Goal: Information Seeking & Learning: Compare options

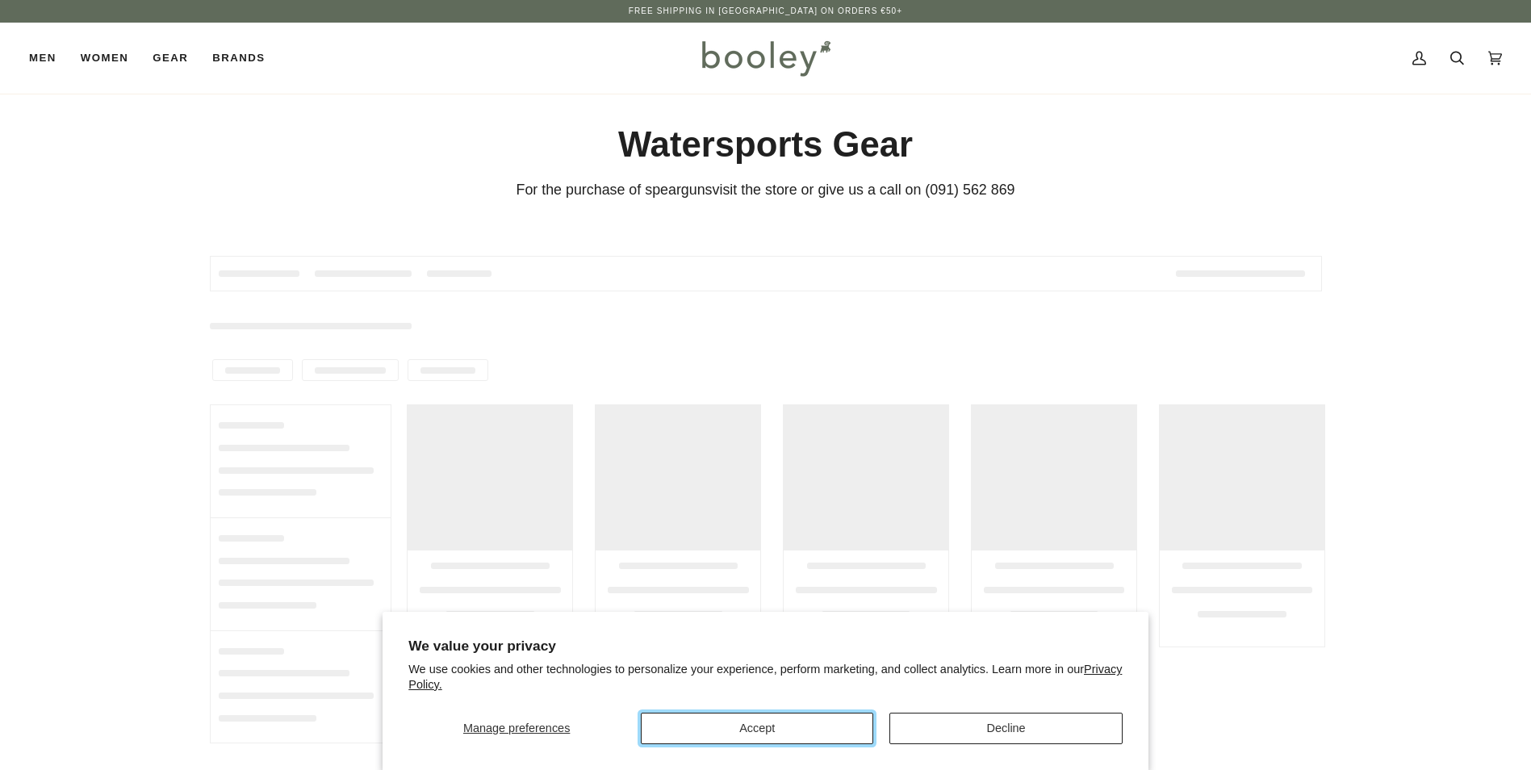
click at [795, 723] on button "Accept" at bounding box center [757, 728] width 232 height 31
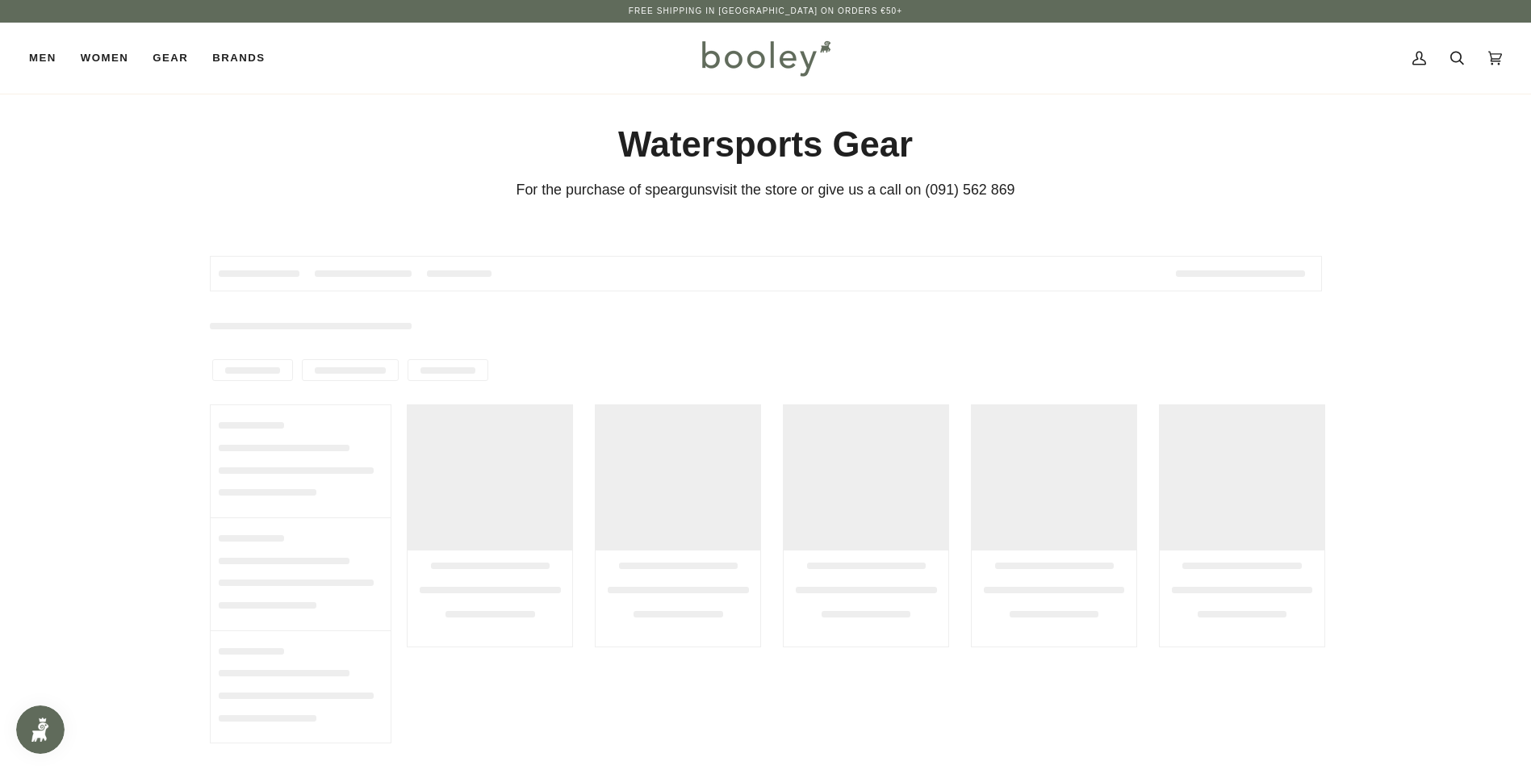
scroll to position [107, 0]
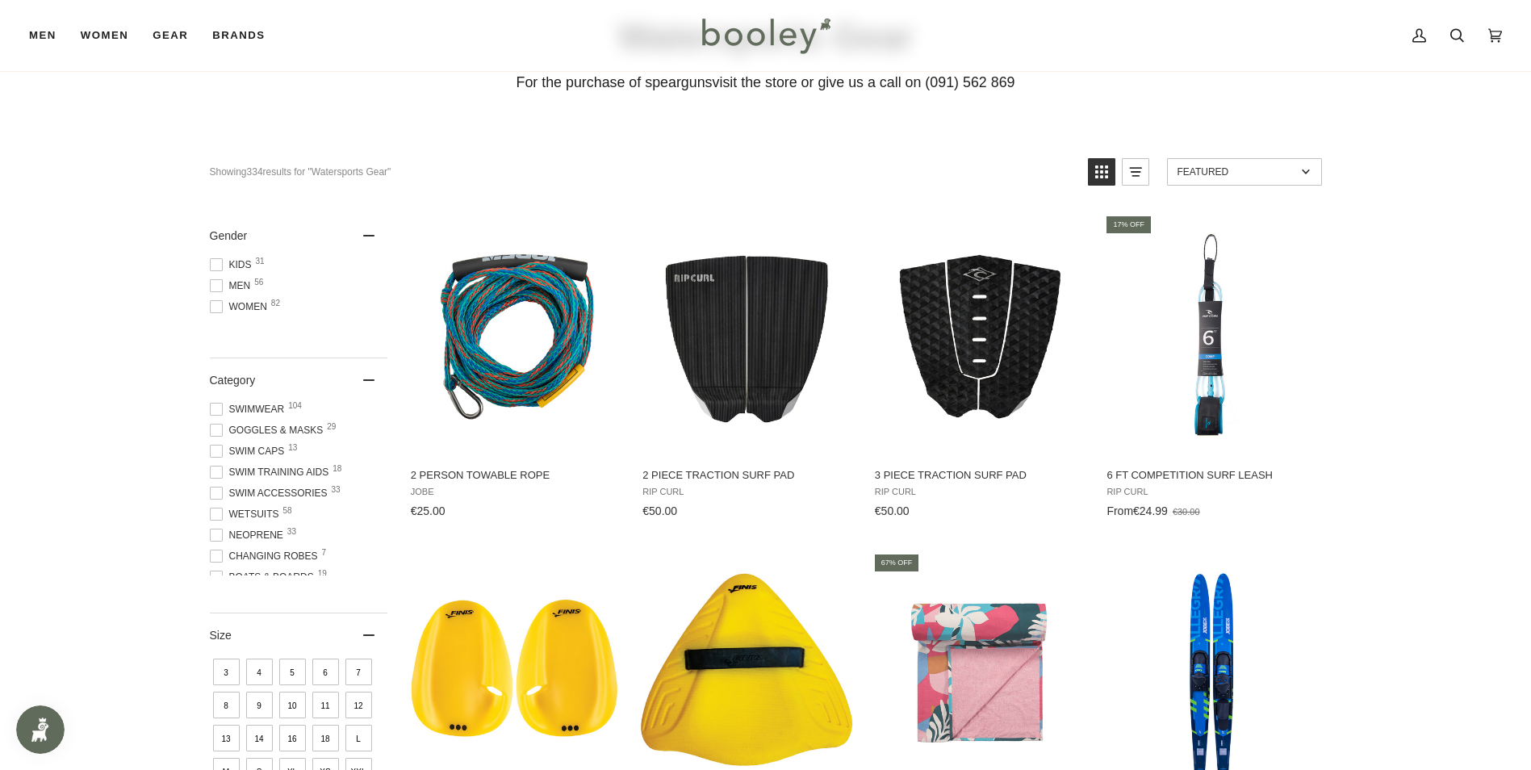
click at [217, 412] on span at bounding box center [216, 409] width 13 height 13
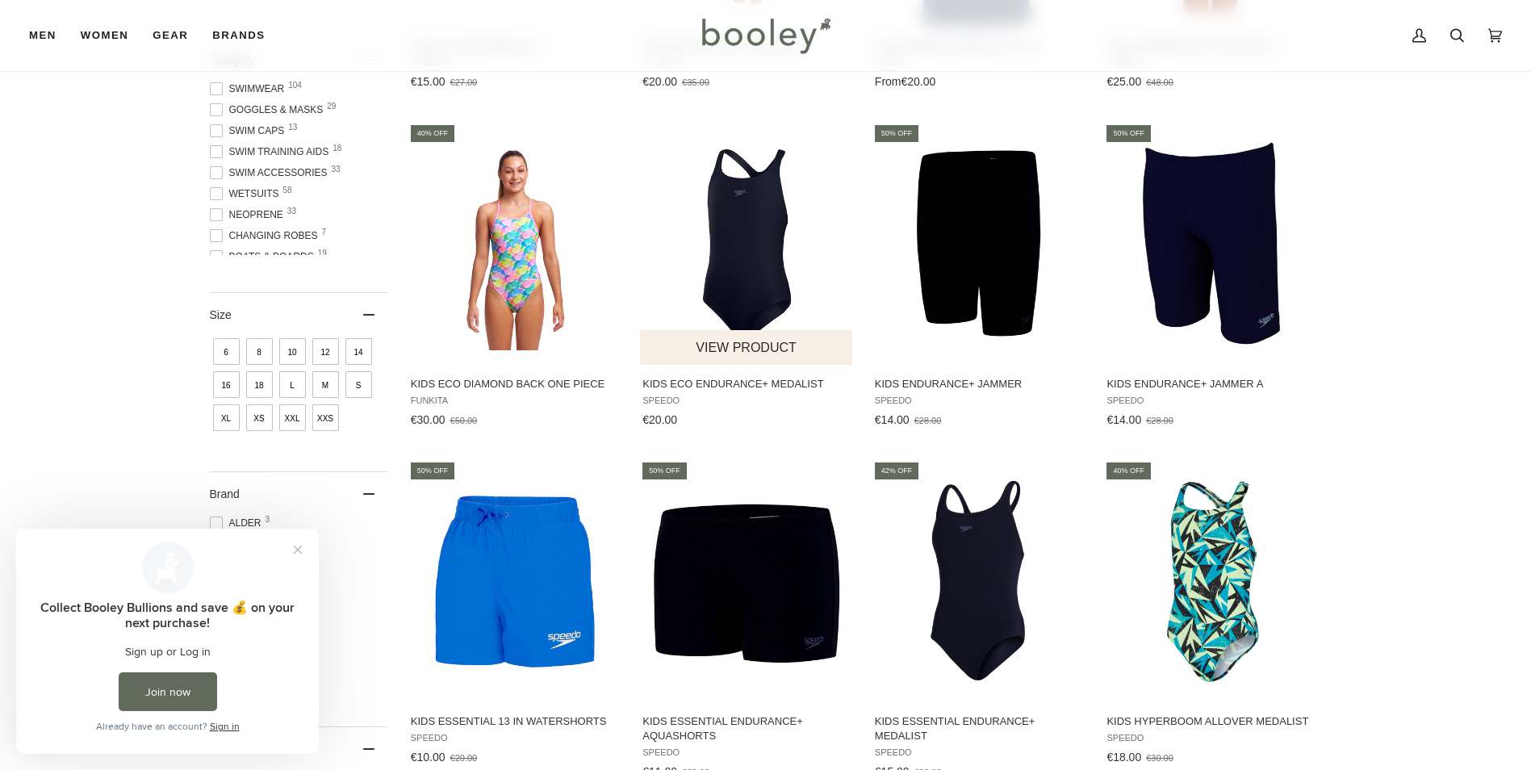
scroll to position [538, 0]
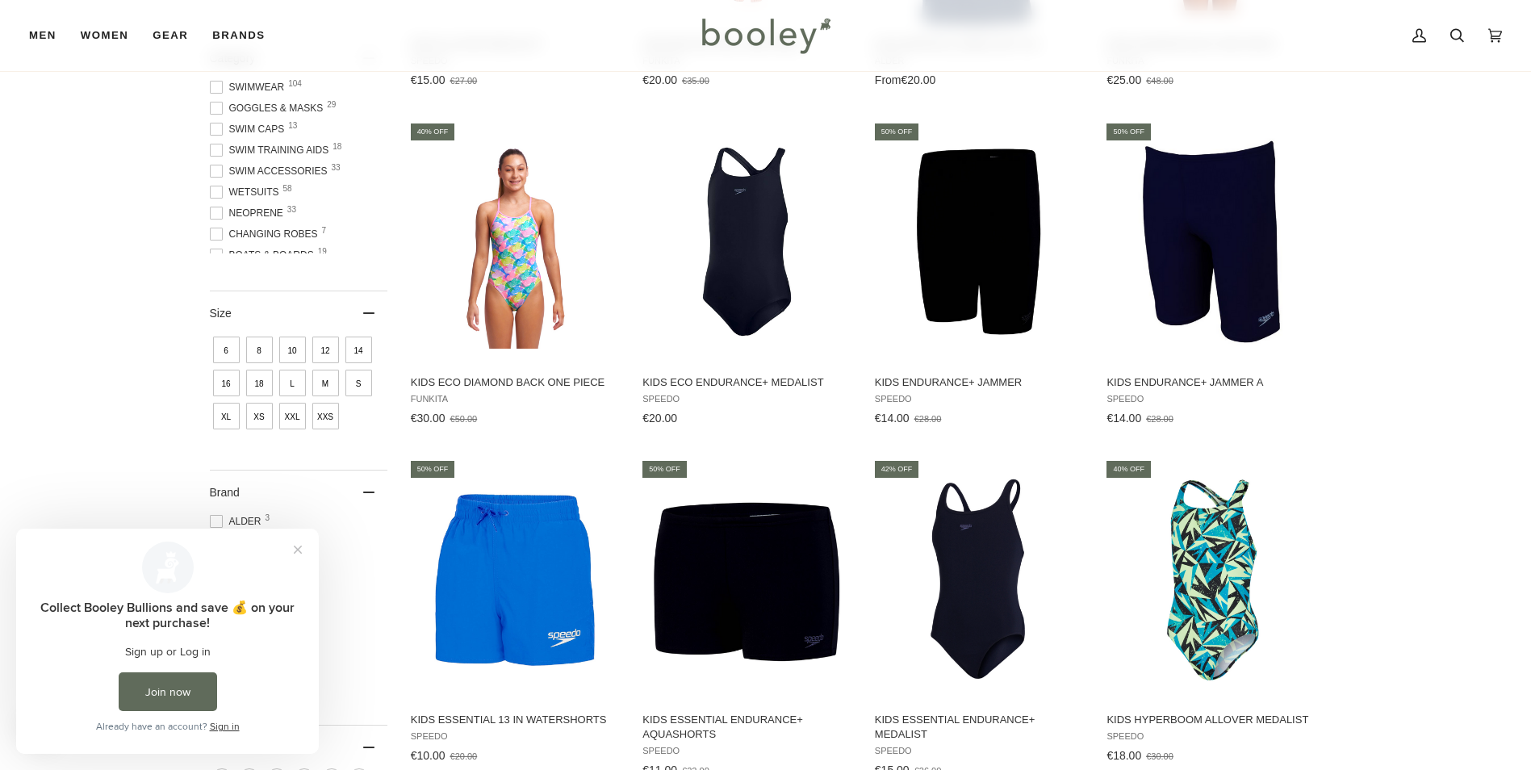
click at [218, 170] on span at bounding box center [216, 171] width 13 height 13
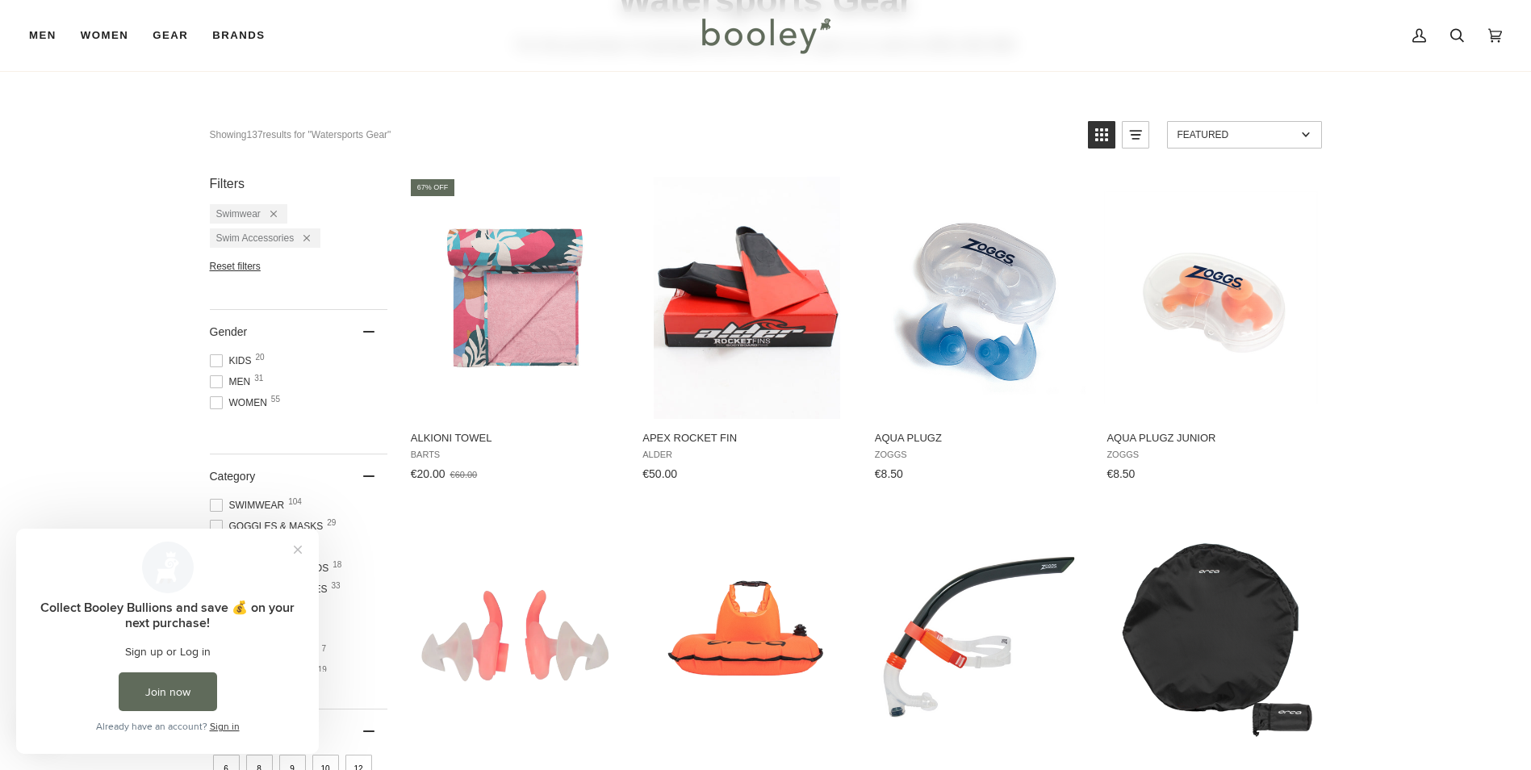
scroll to position [323, 0]
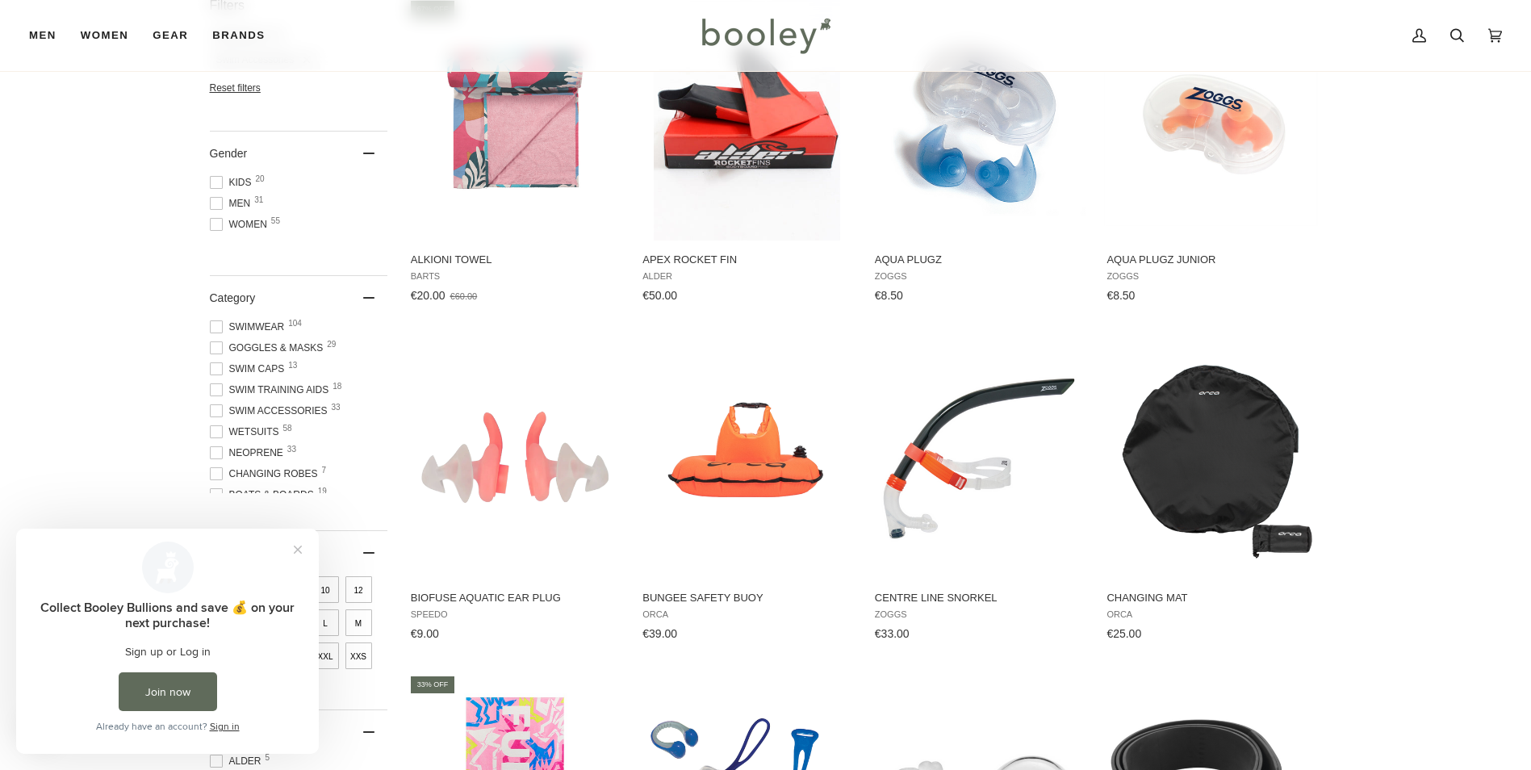
click at [214, 327] on span at bounding box center [216, 326] width 13 height 13
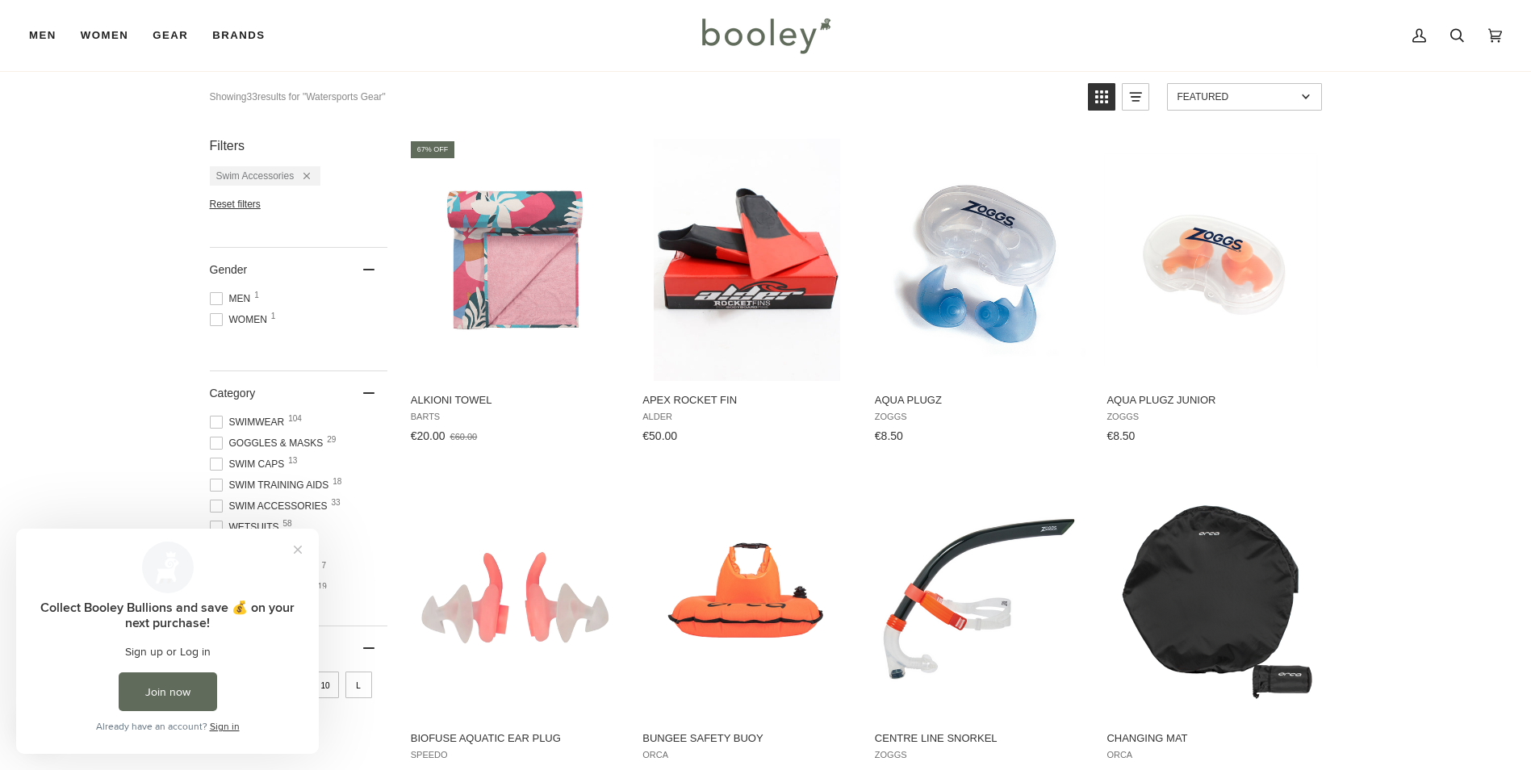
scroll to position [216, 0]
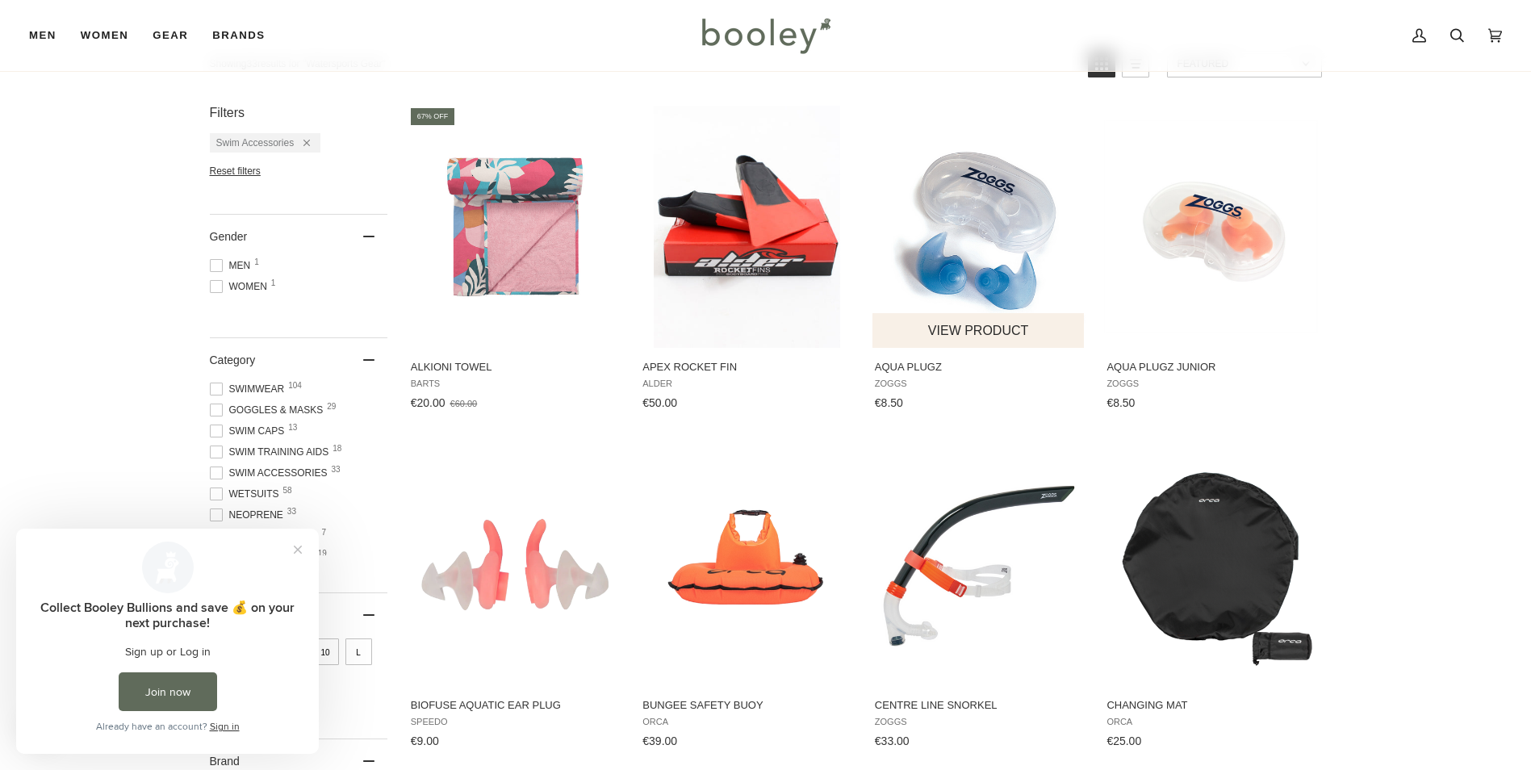
click at [898, 375] on span "Aqua Plugz Zoggs €8.50 View product" at bounding box center [980, 382] width 214 height 68
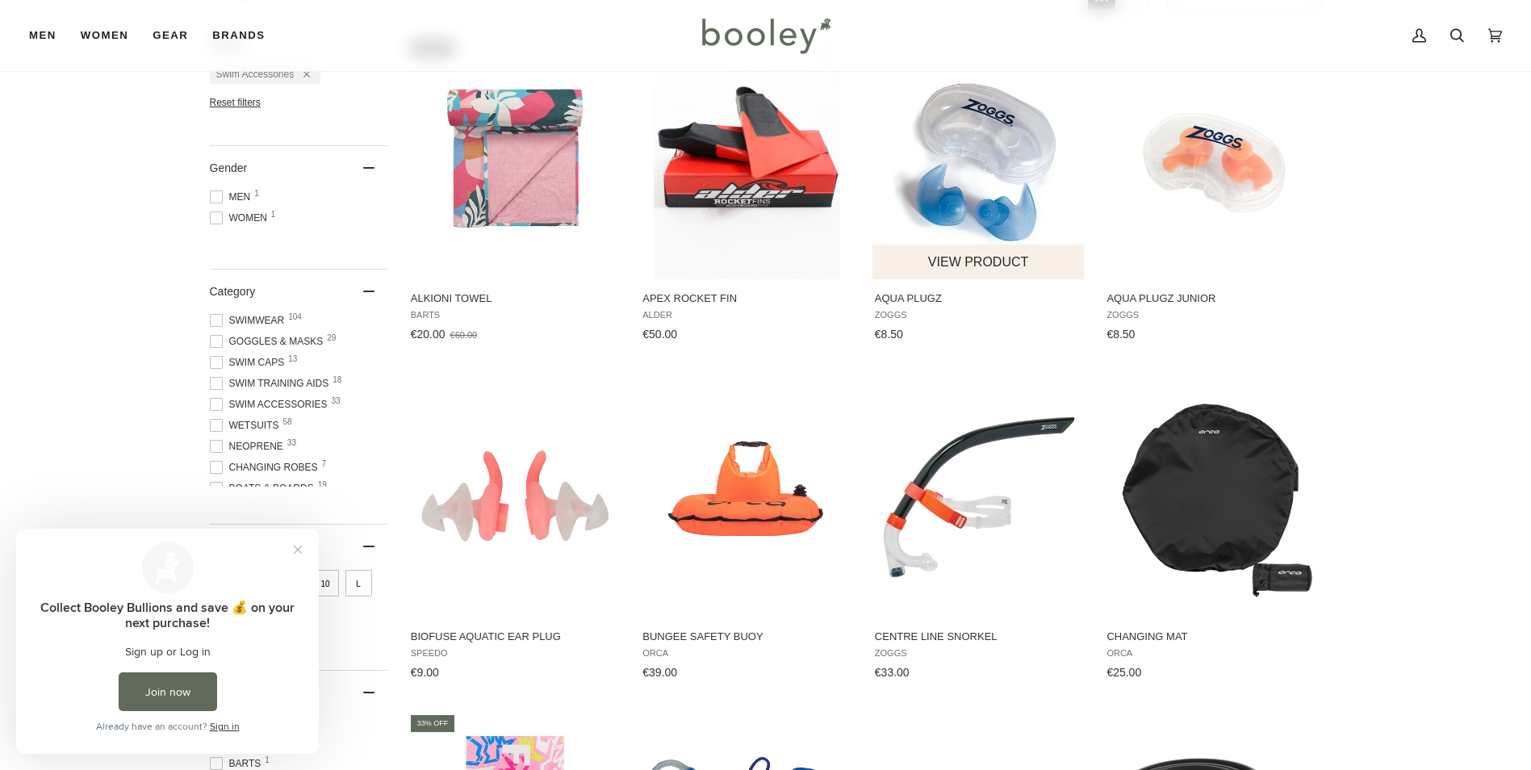
scroll to position [305, 0]
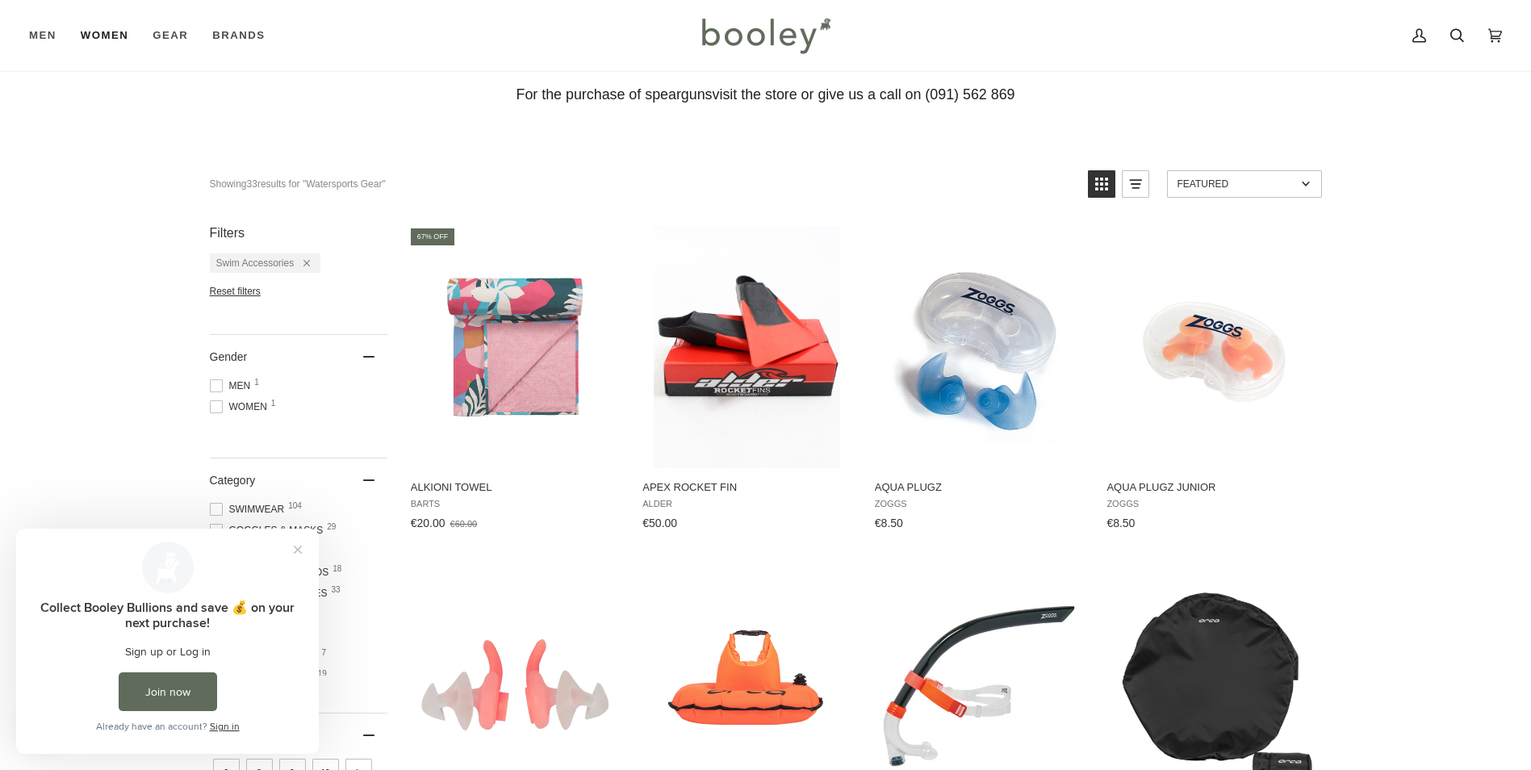
scroll to position [88, 0]
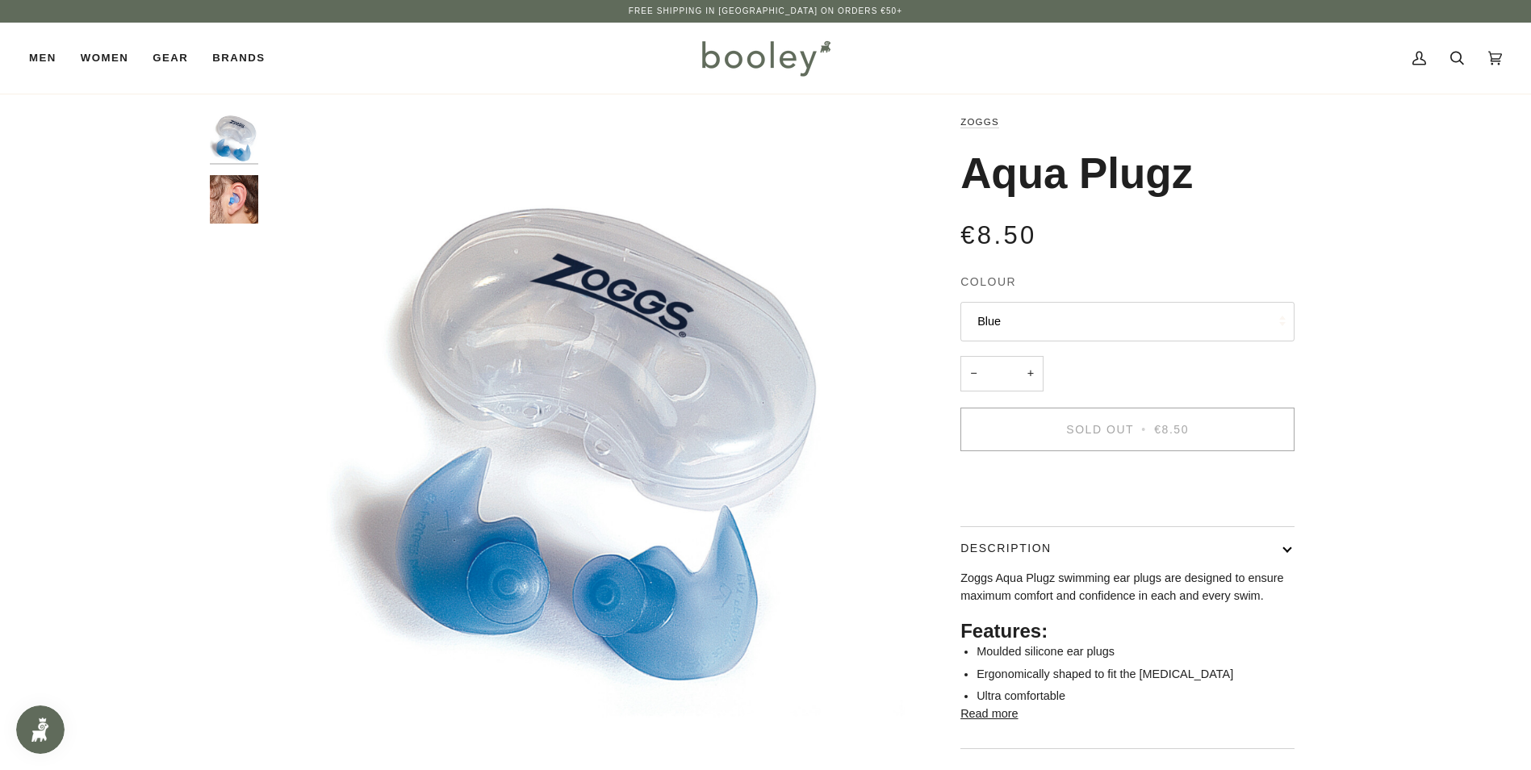
drag, startPoint x: 961, startPoint y: 182, endPoint x: 1187, endPoint y: 193, distance: 225.5
click at [1187, 193] on h1 "Aqua Plugz" at bounding box center [1077, 173] width 232 height 53
copy h1 "Aqua Plugz"
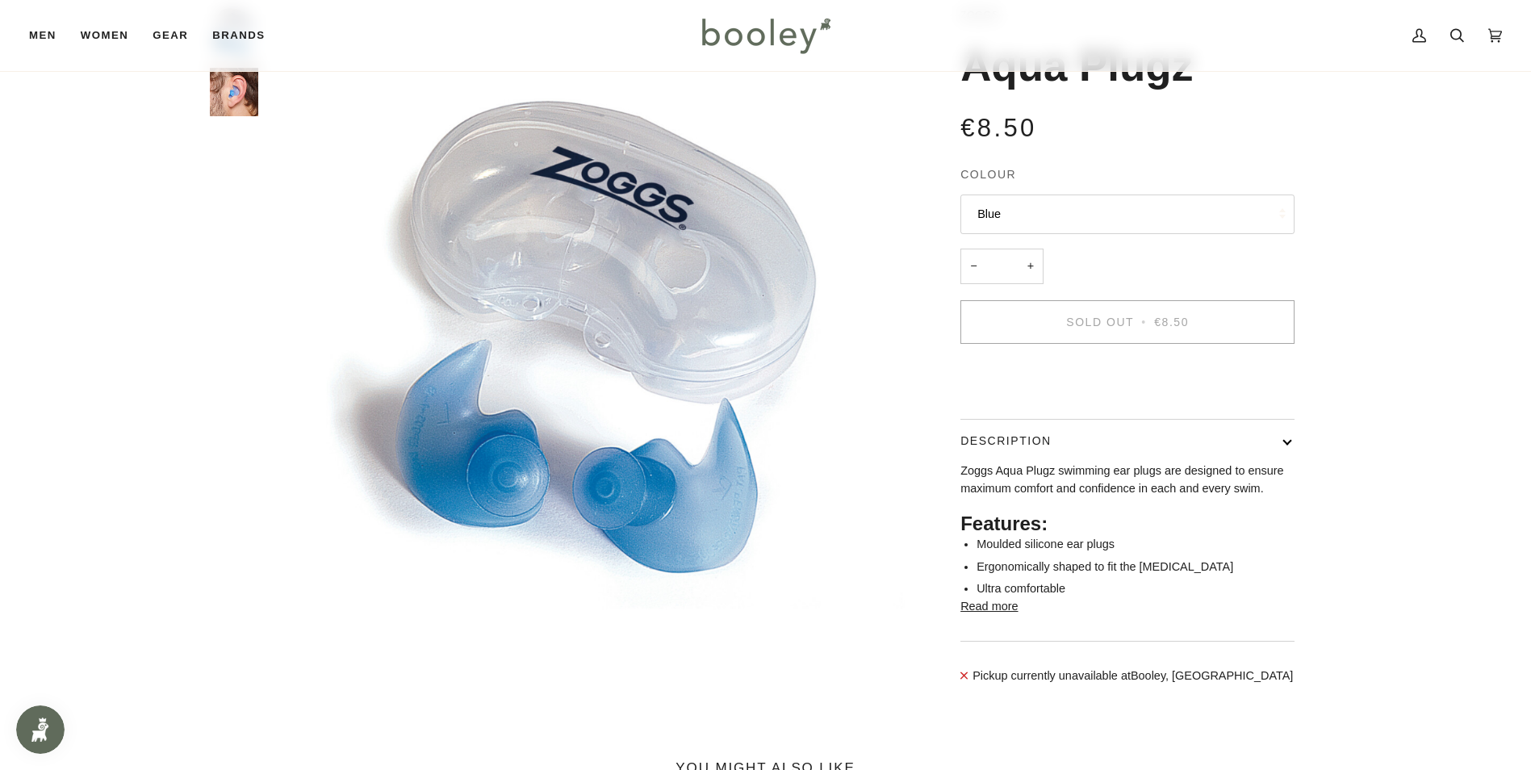
scroll to position [216, 0]
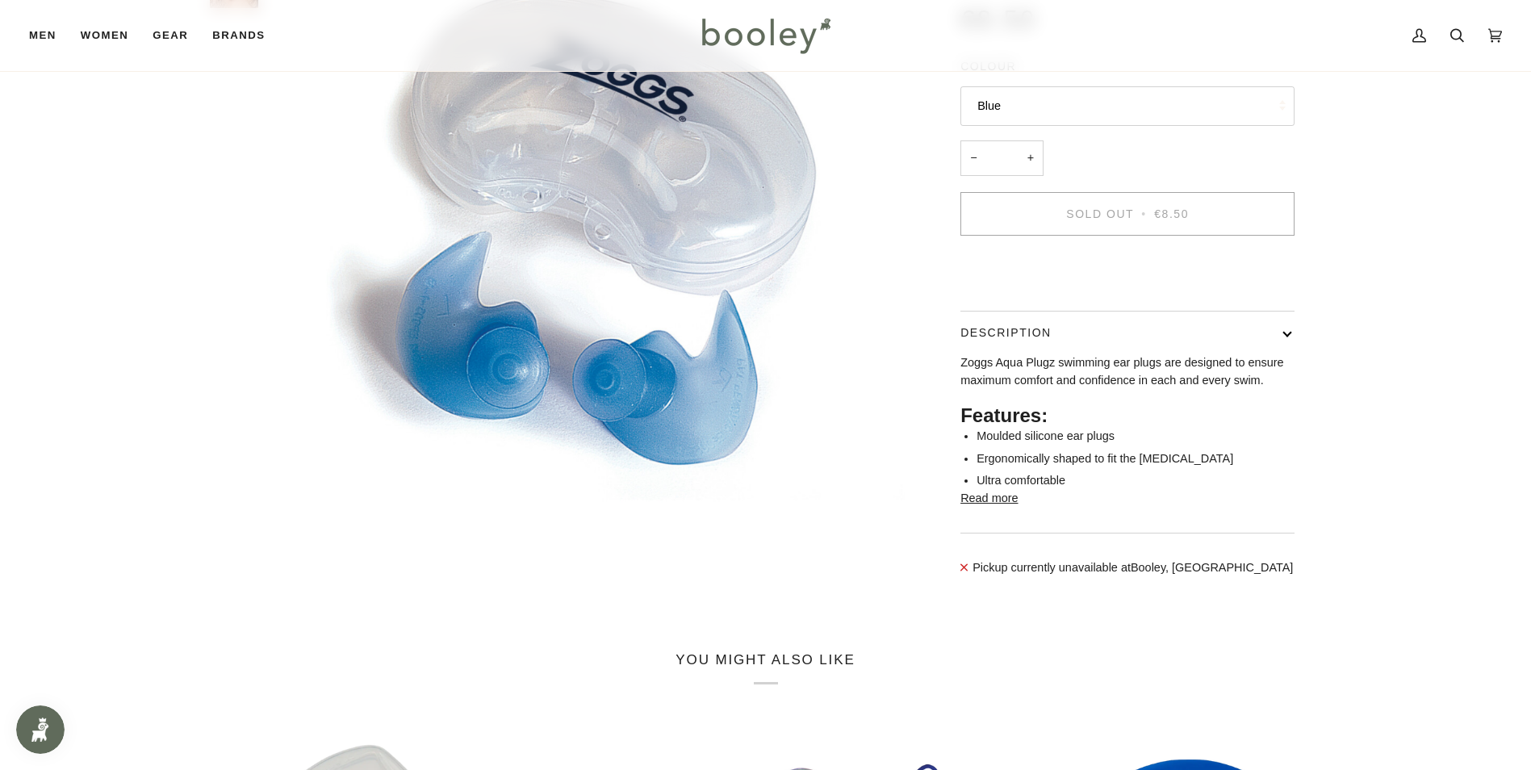
click at [995, 508] on button "Read more" at bounding box center [989, 499] width 57 height 18
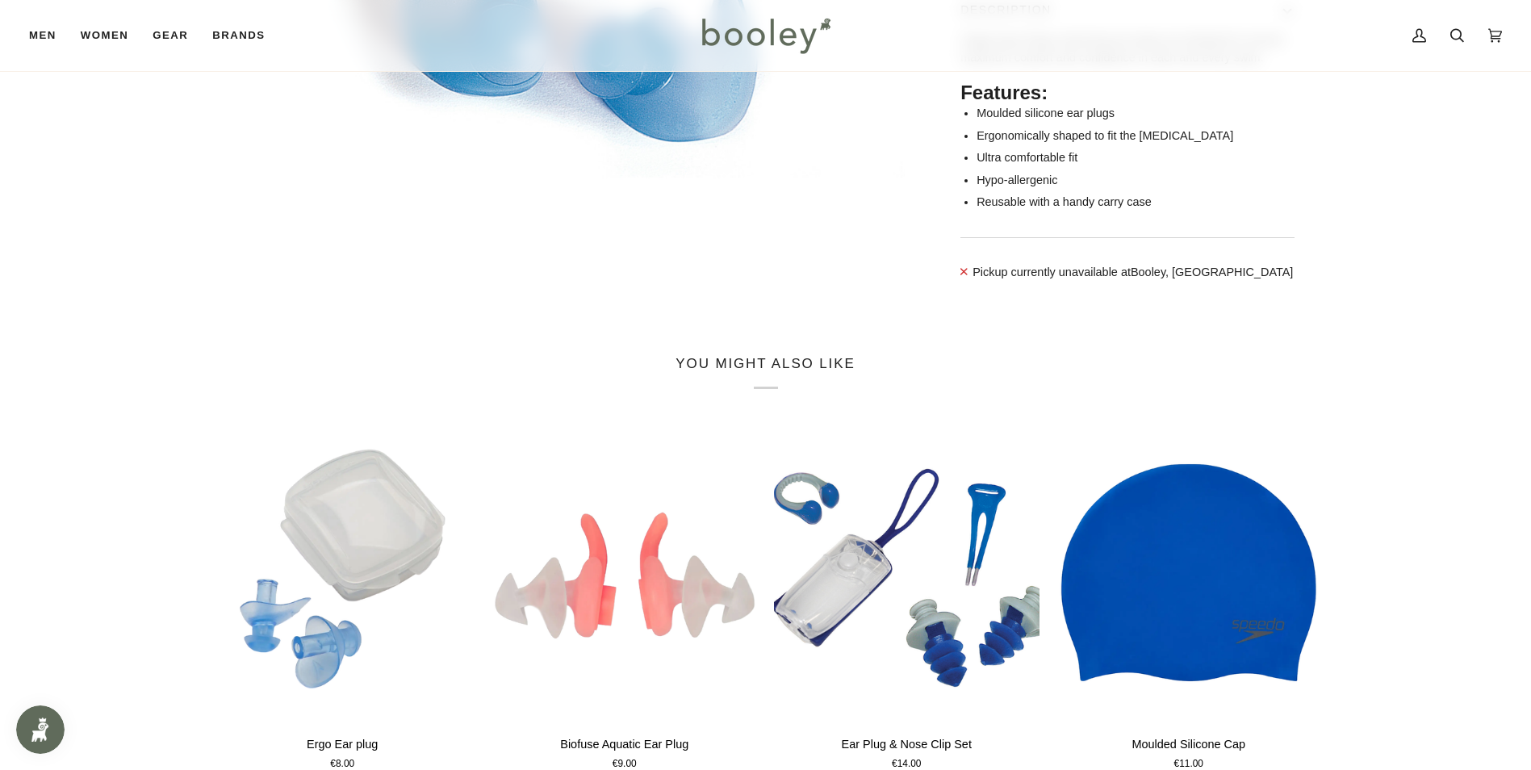
scroll to position [753, 0]
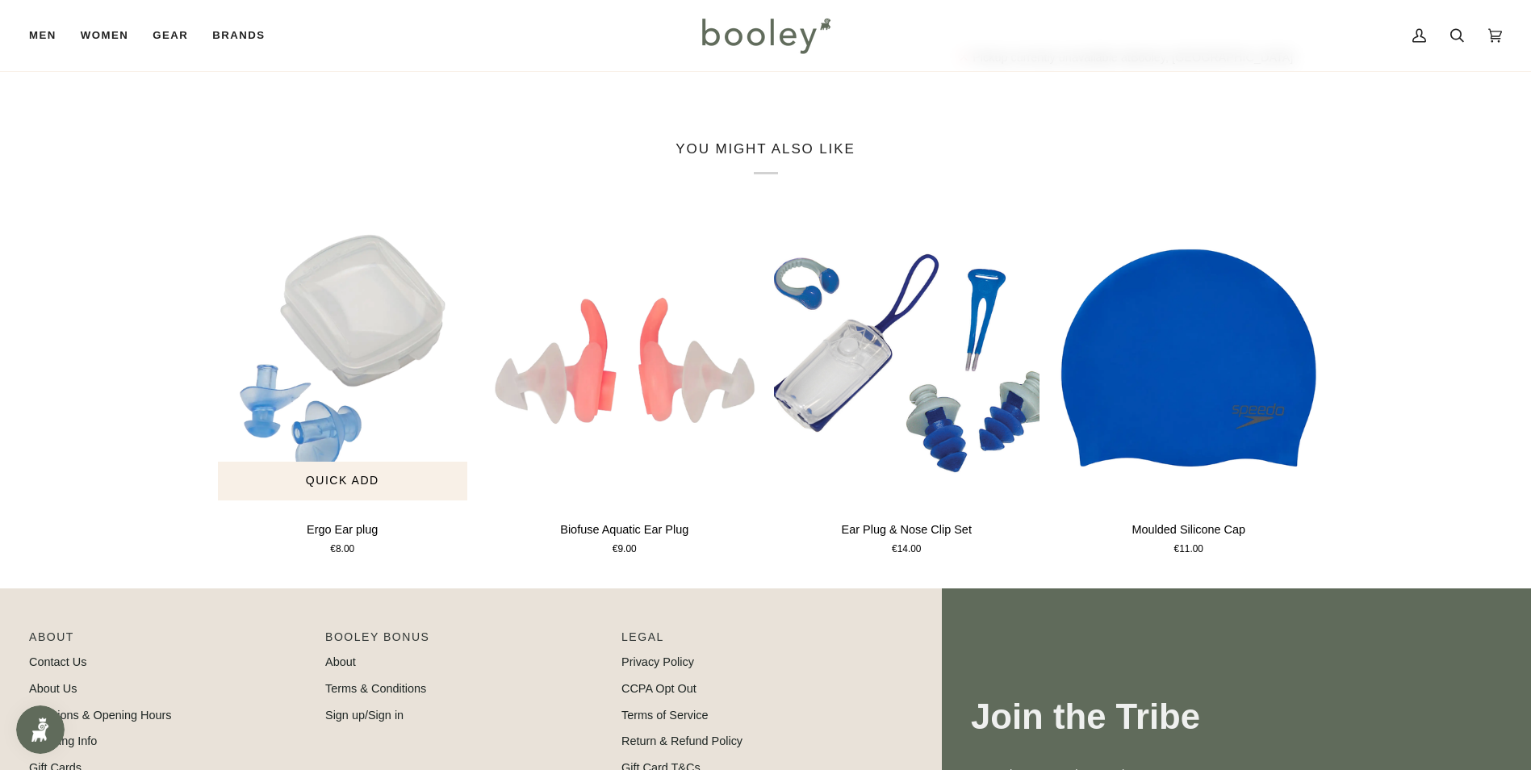
click at [341, 539] on p "Ergo Ear plug" at bounding box center [342, 530] width 71 height 18
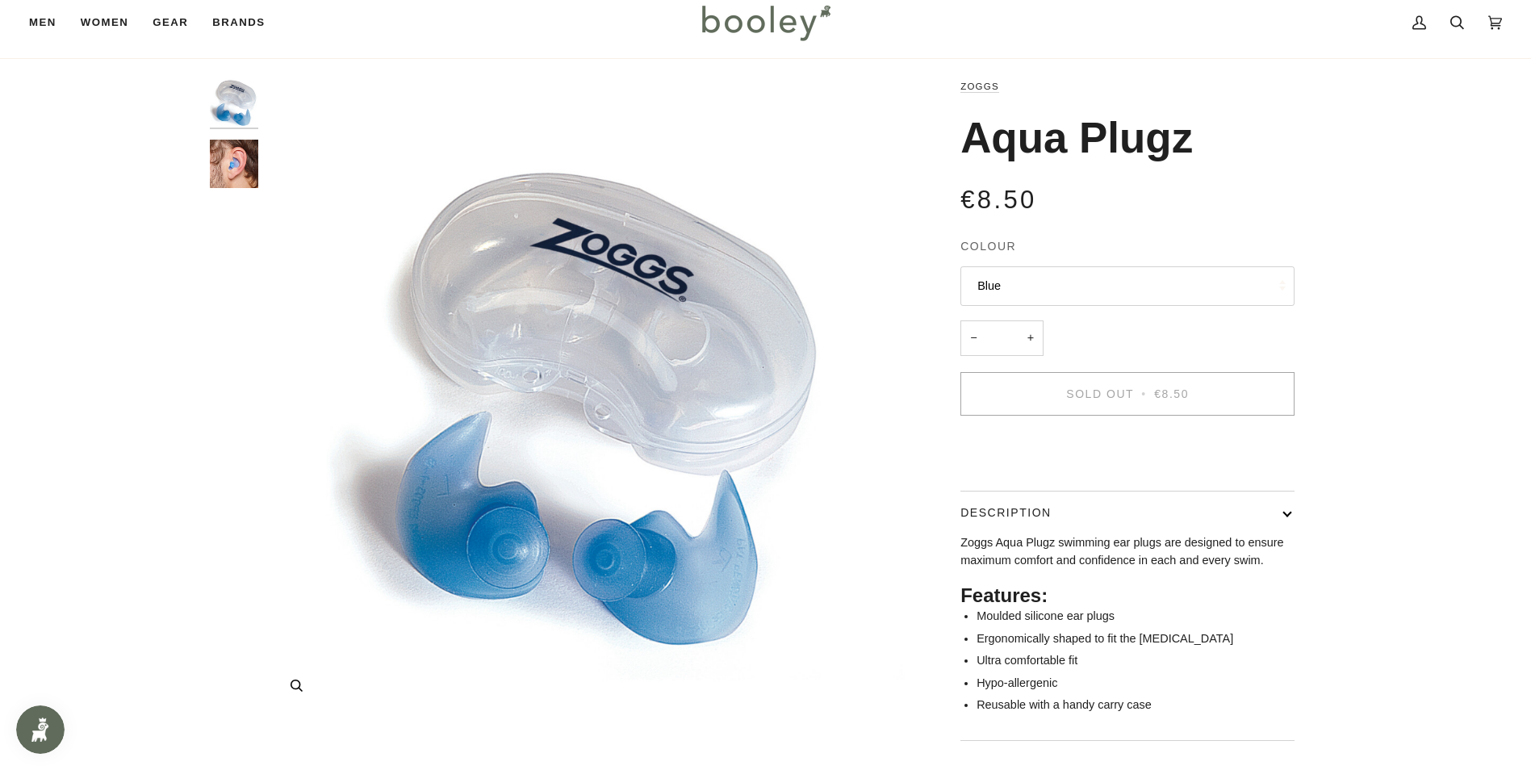
scroll to position [0, 0]
